Goal: Find specific page/section: Find specific page/section

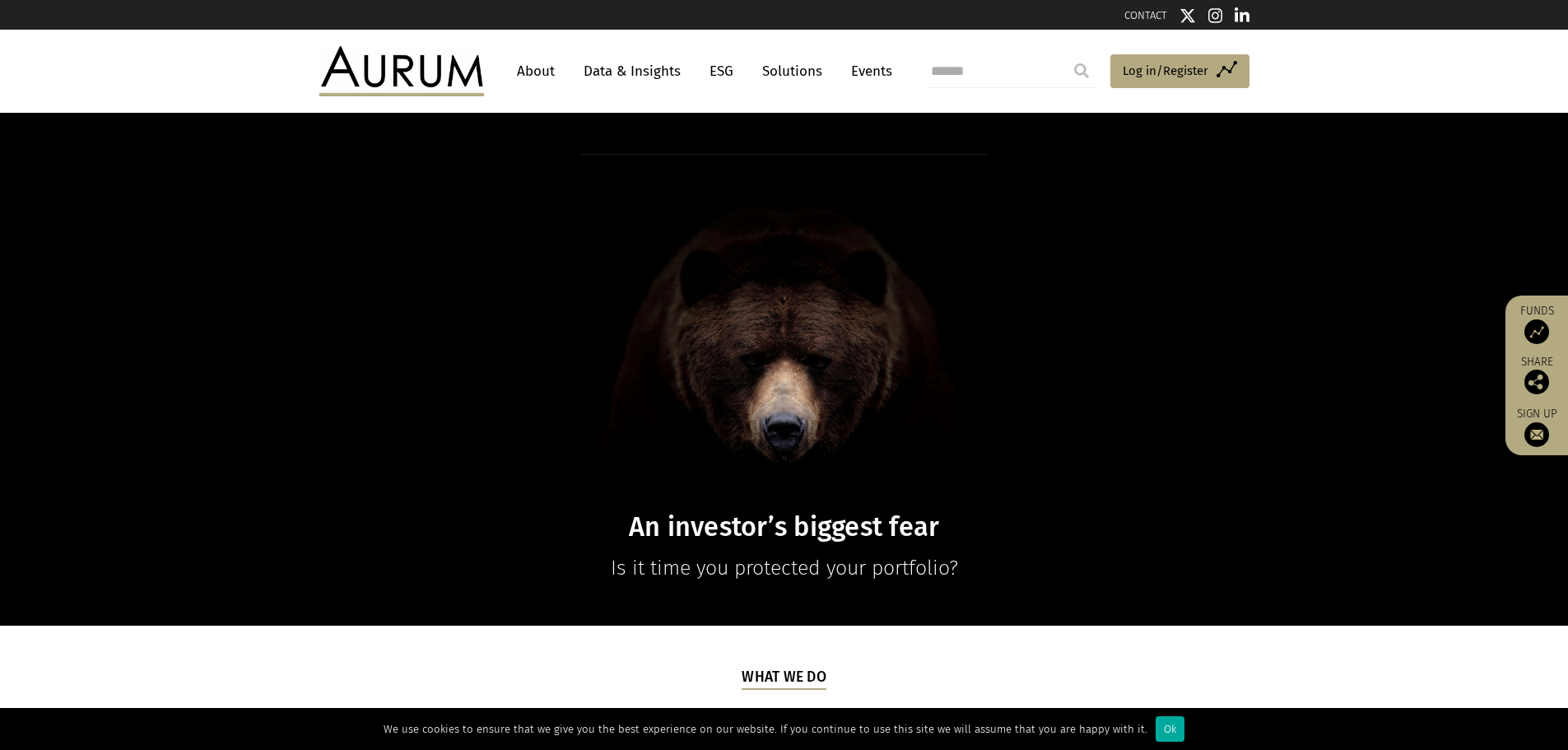
click at [539, 66] on link "About" at bounding box center [536, 71] width 55 height 31
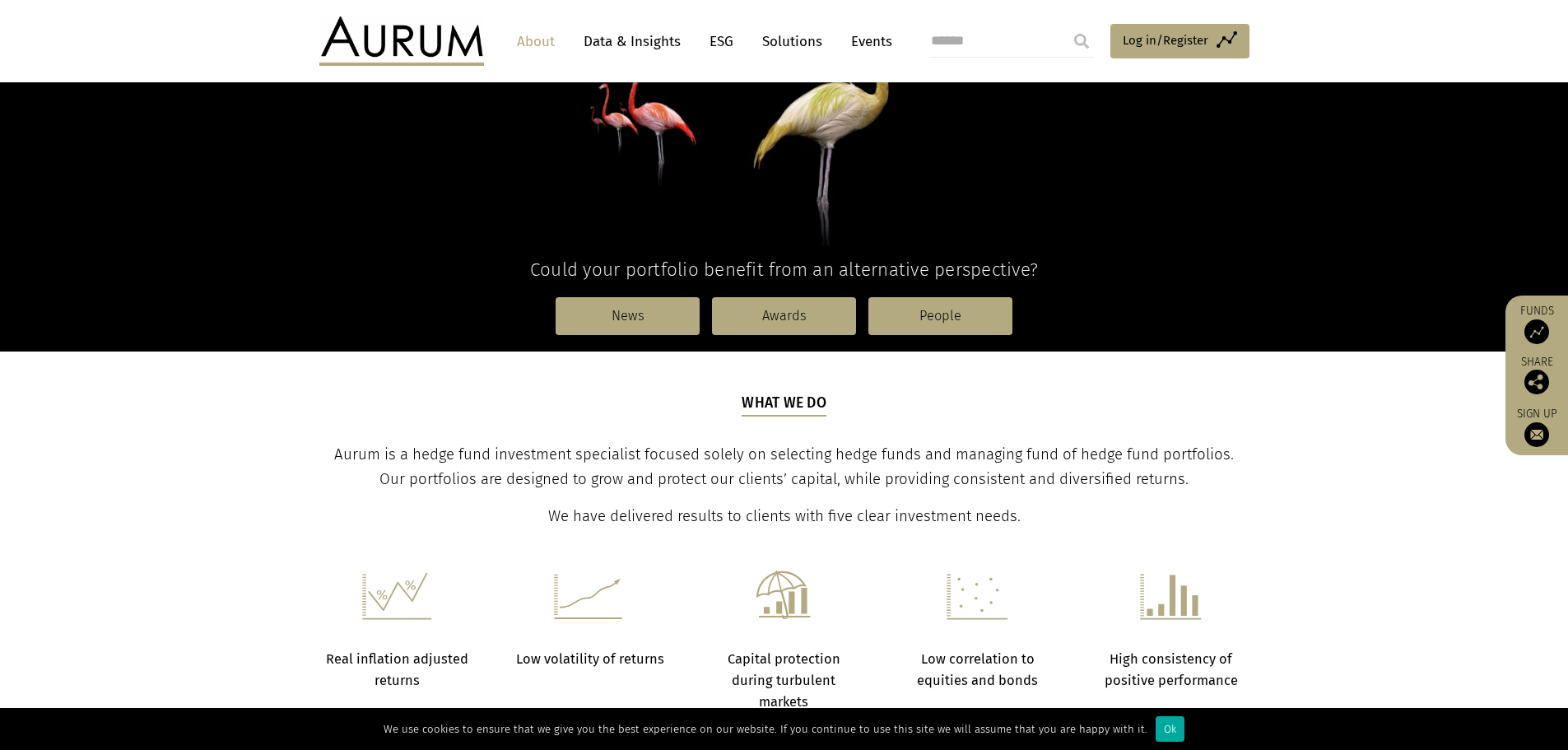
scroll to position [411, 0]
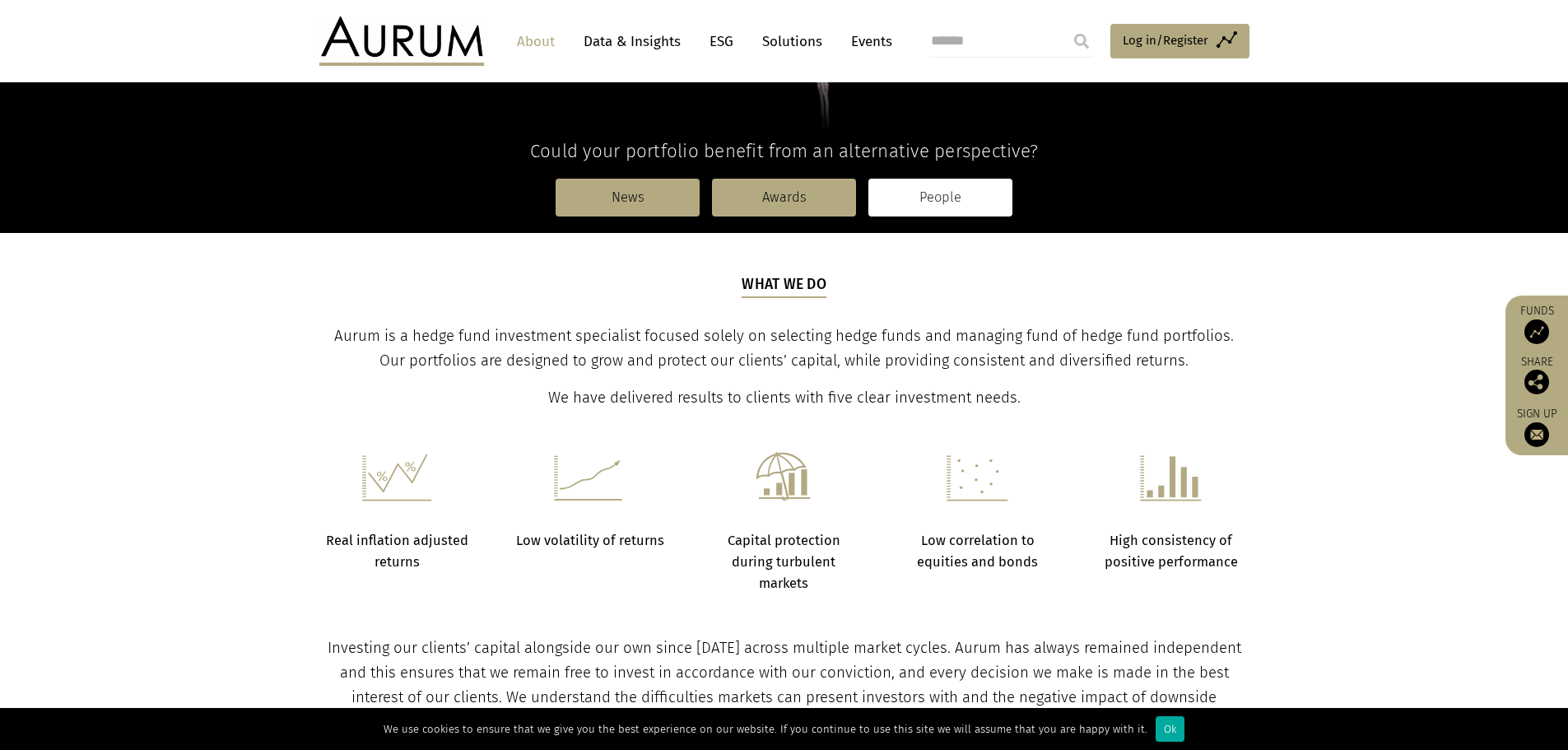
click at [954, 206] on link "People" at bounding box center [940, 198] width 144 height 38
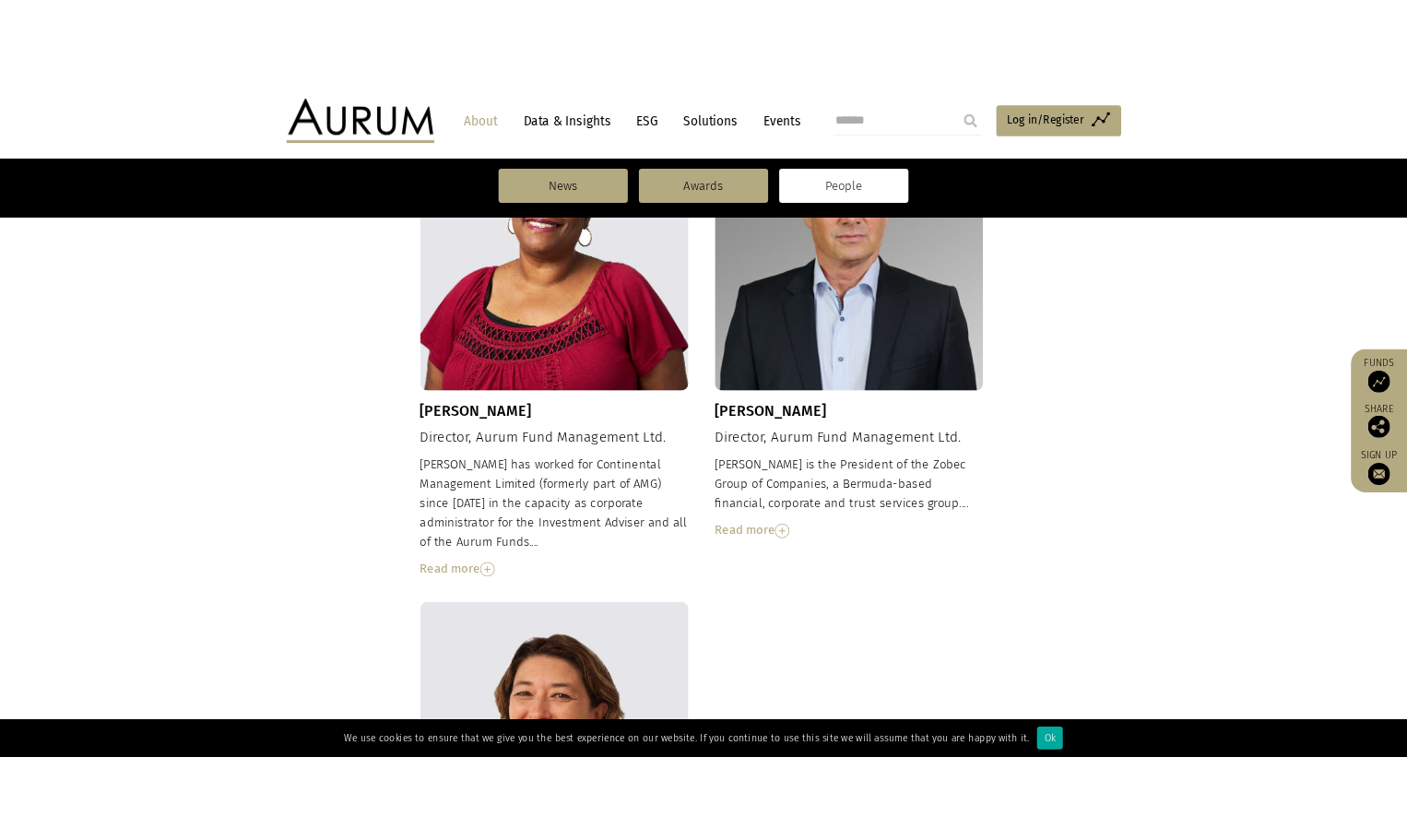
scroll to position [1383, 0]
